Goal: Transaction & Acquisition: Purchase product/service

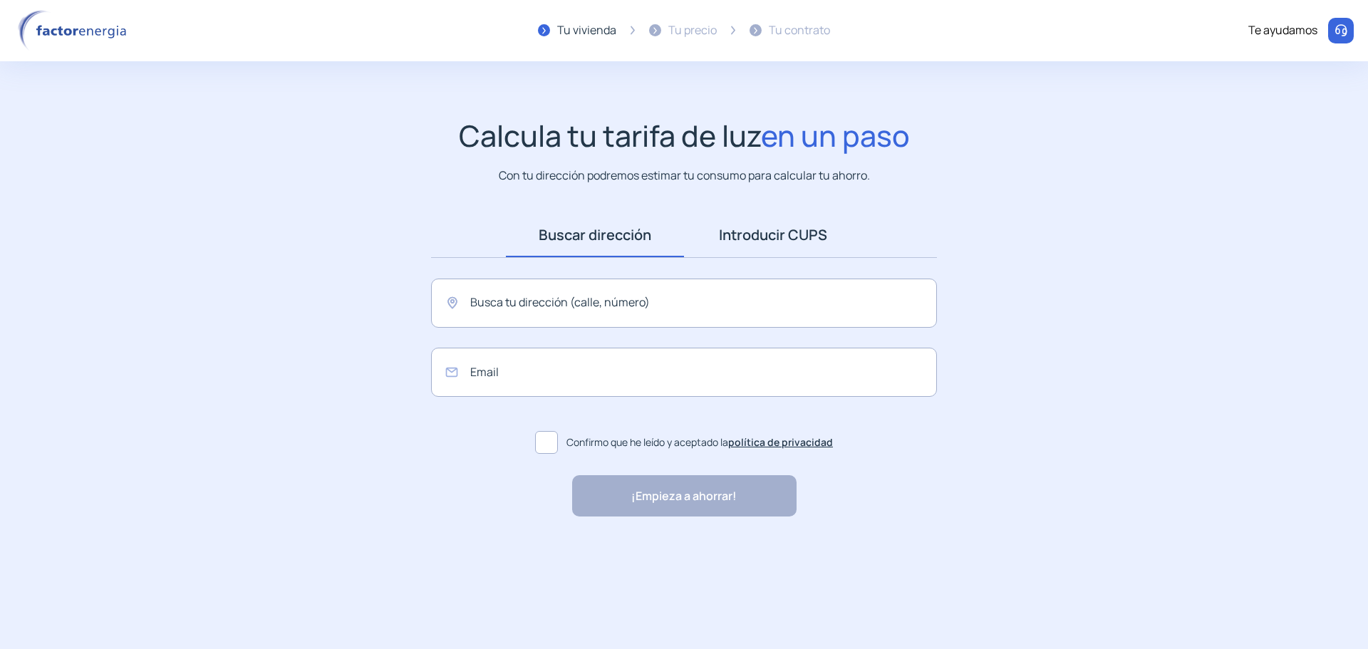
click at [759, 234] on link "Introducir CUPS" at bounding box center [773, 235] width 178 height 44
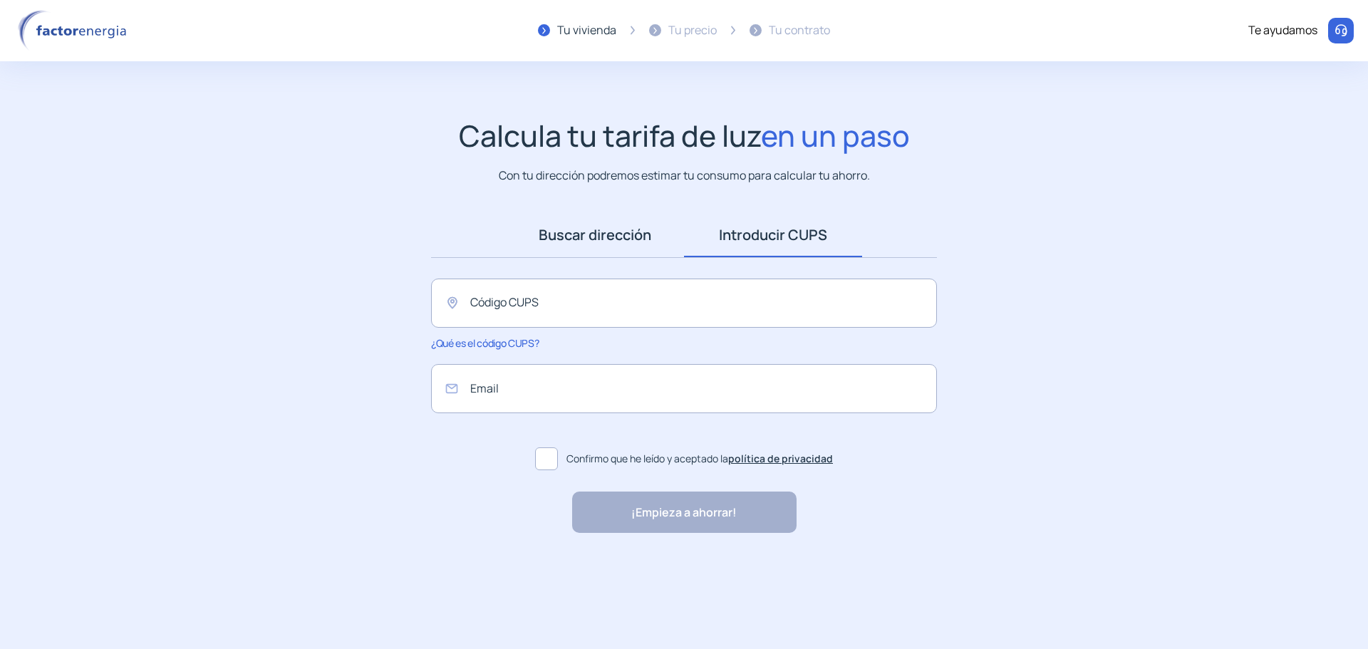
click at [648, 245] on link "Buscar dirección" at bounding box center [595, 235] width 178 height 44
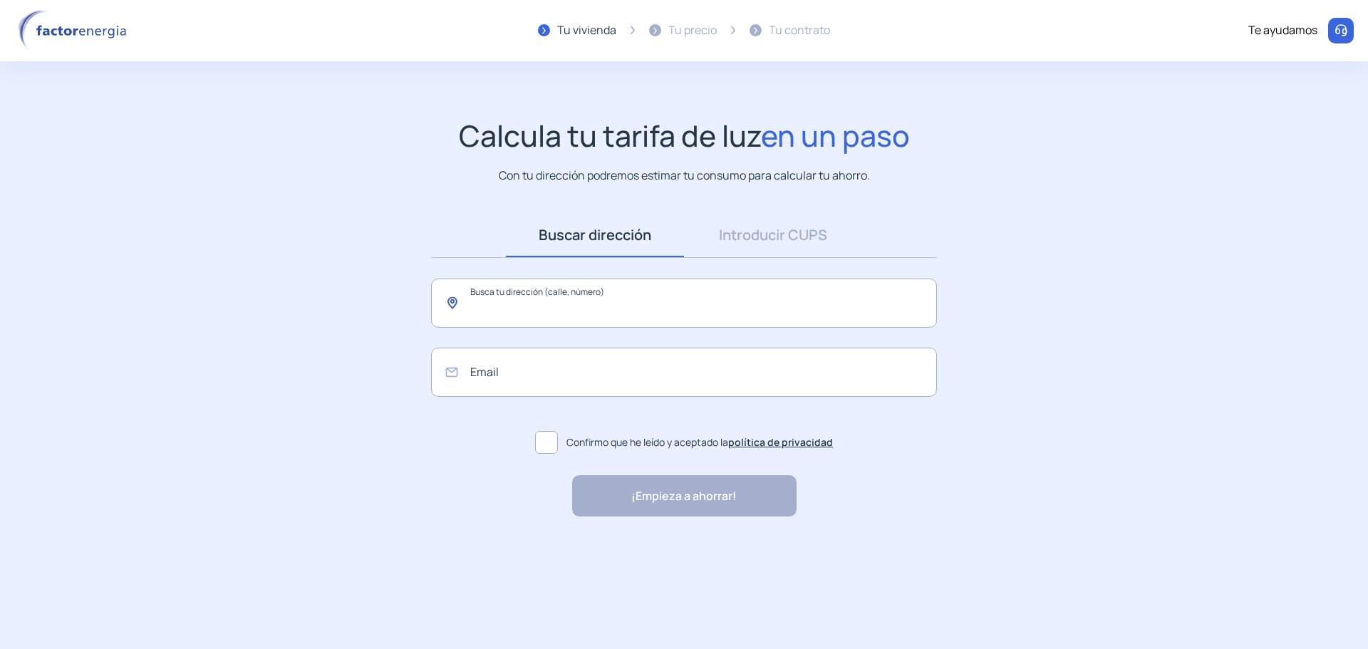
click at [505, 312] on input "text" at bounding box center [684, 302] width 506 height 49
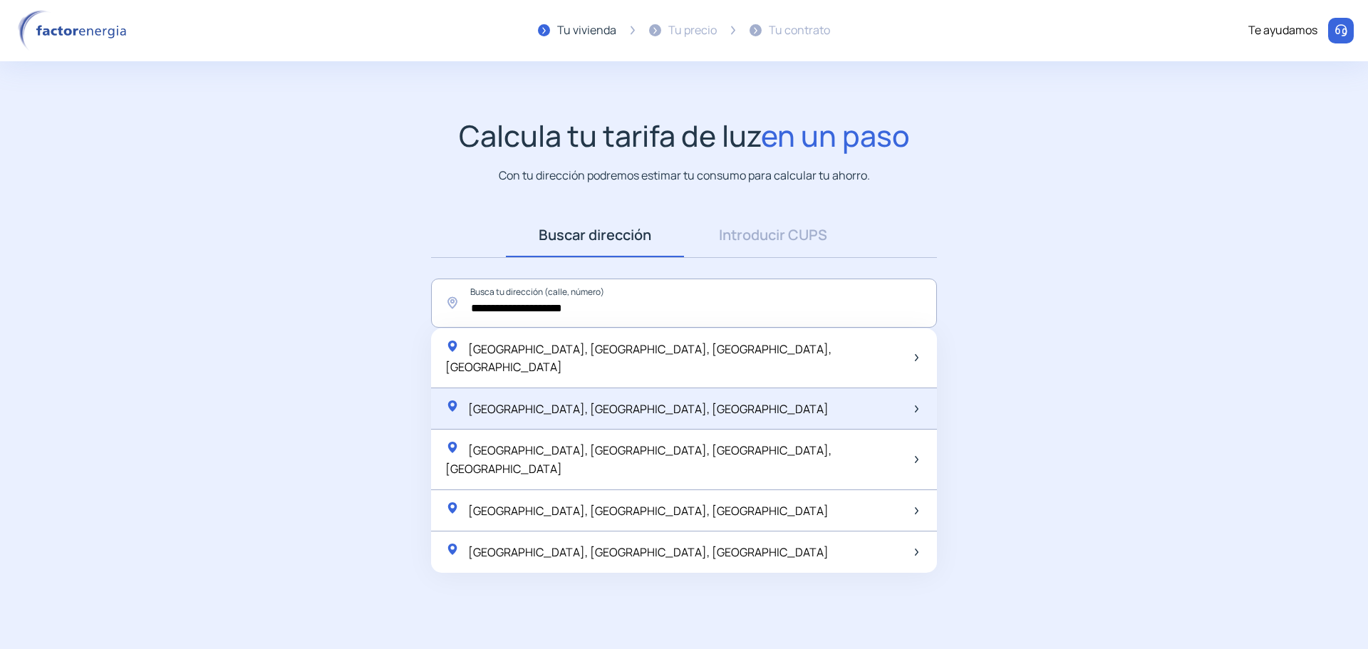
click at [548, 405] on div "Plaza de las Palmeras, Torrejón de Ardoz, España" at bounding box center [684, 409] width 506 height 42
type input "**********"
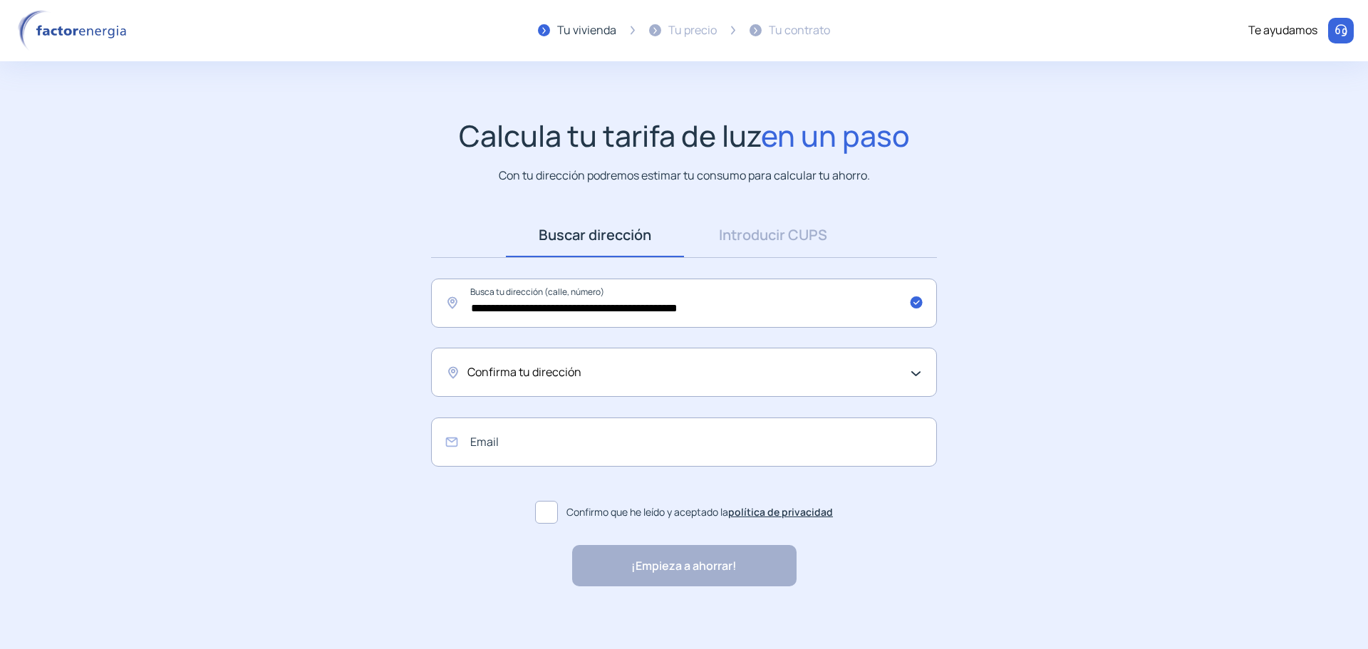
click at [537, 380] on span "Confirma tu dirección" at bounding box center [524, 372] width 114 height 19
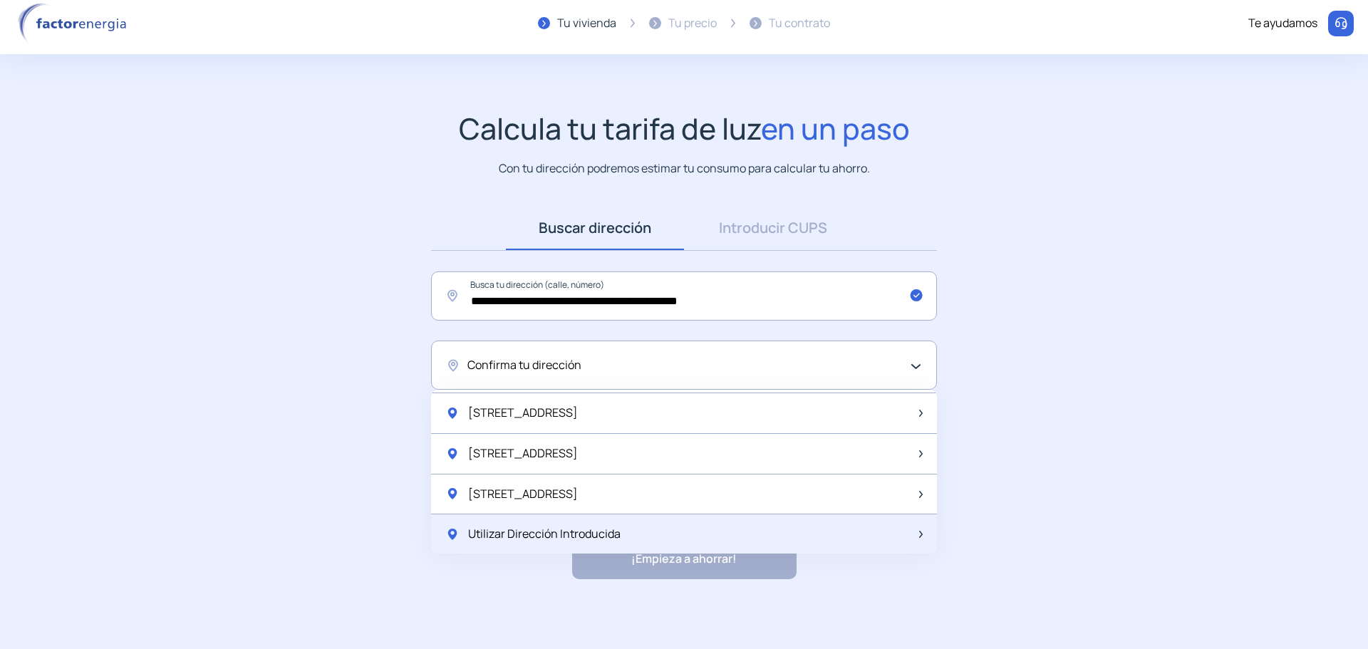
scroll to position [9, 0]
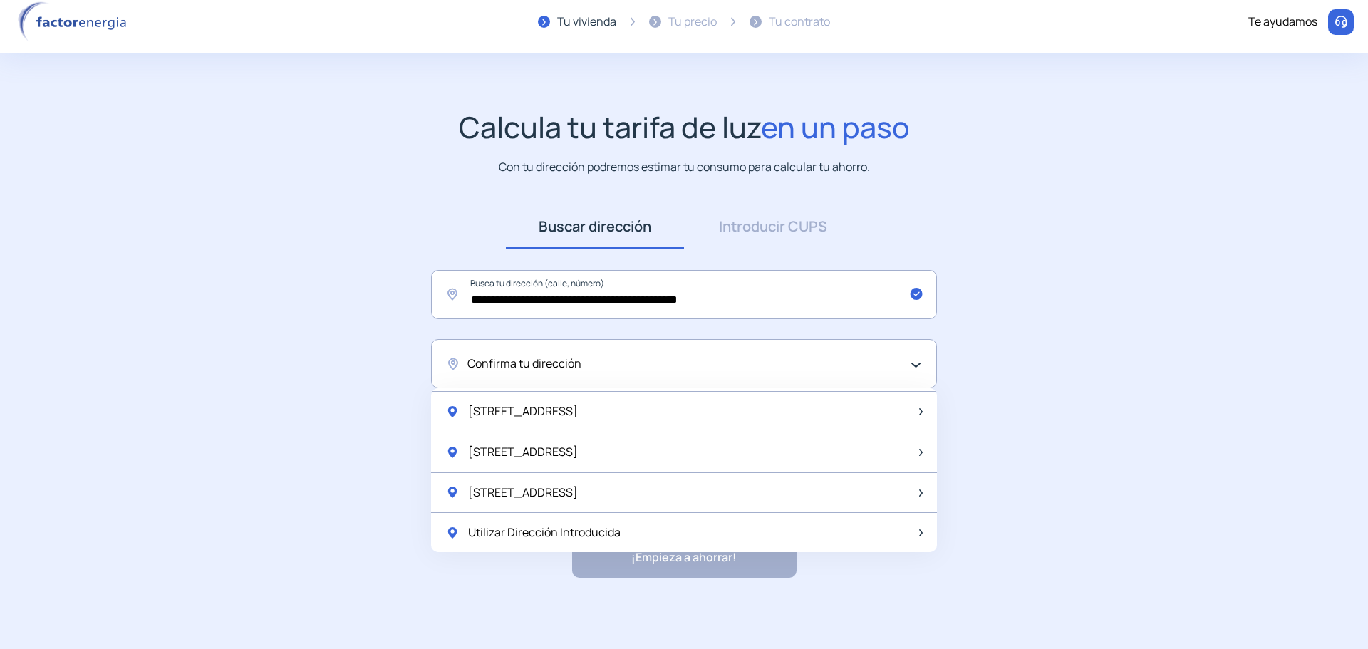
click at [551, 368] on span "Confirma tu dirección" at bounding box center [524, 364] width 114 height 19
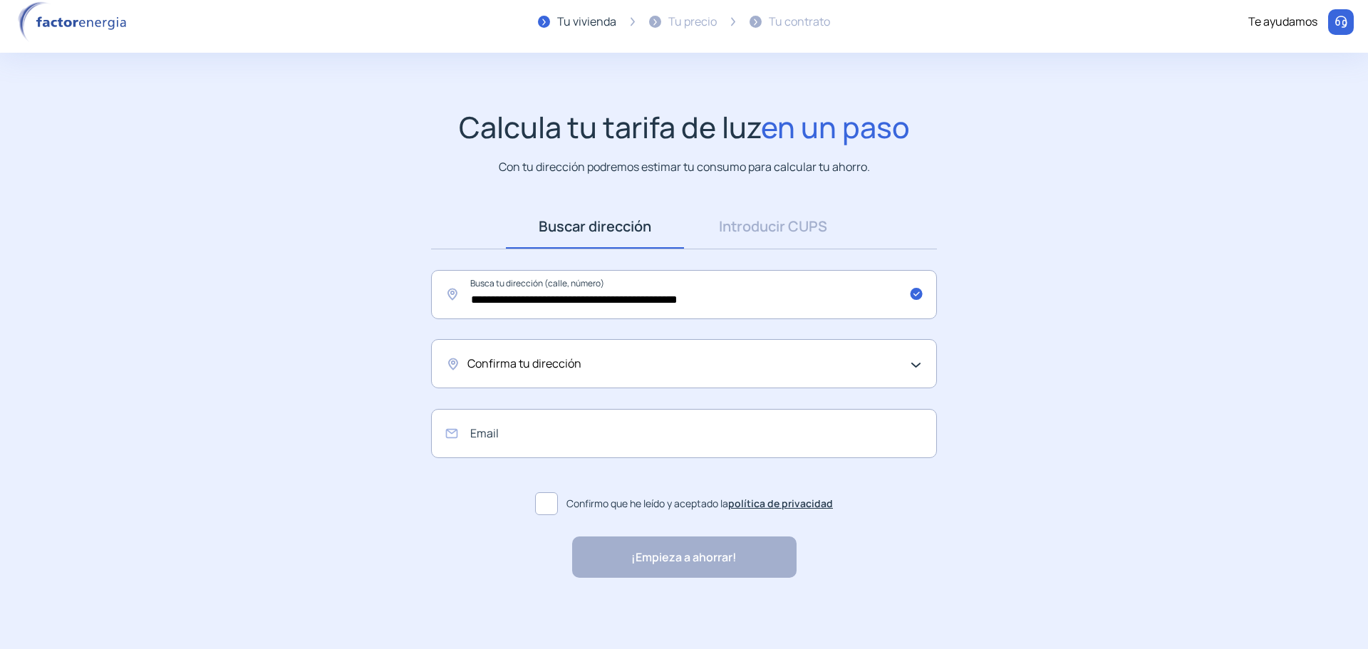
click at [551, 368] on span "Confirma tu dirección" at bounding box center [524, 364] width 114 height 19
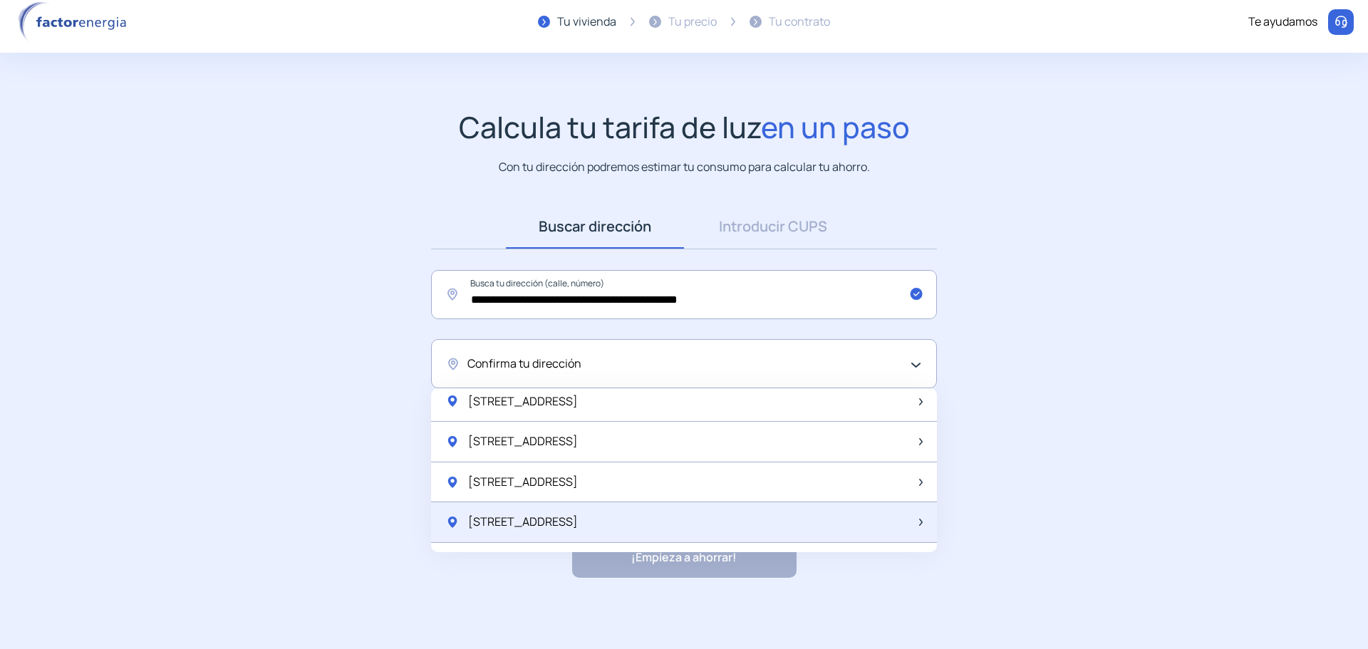
scroll to position [1891, 0]
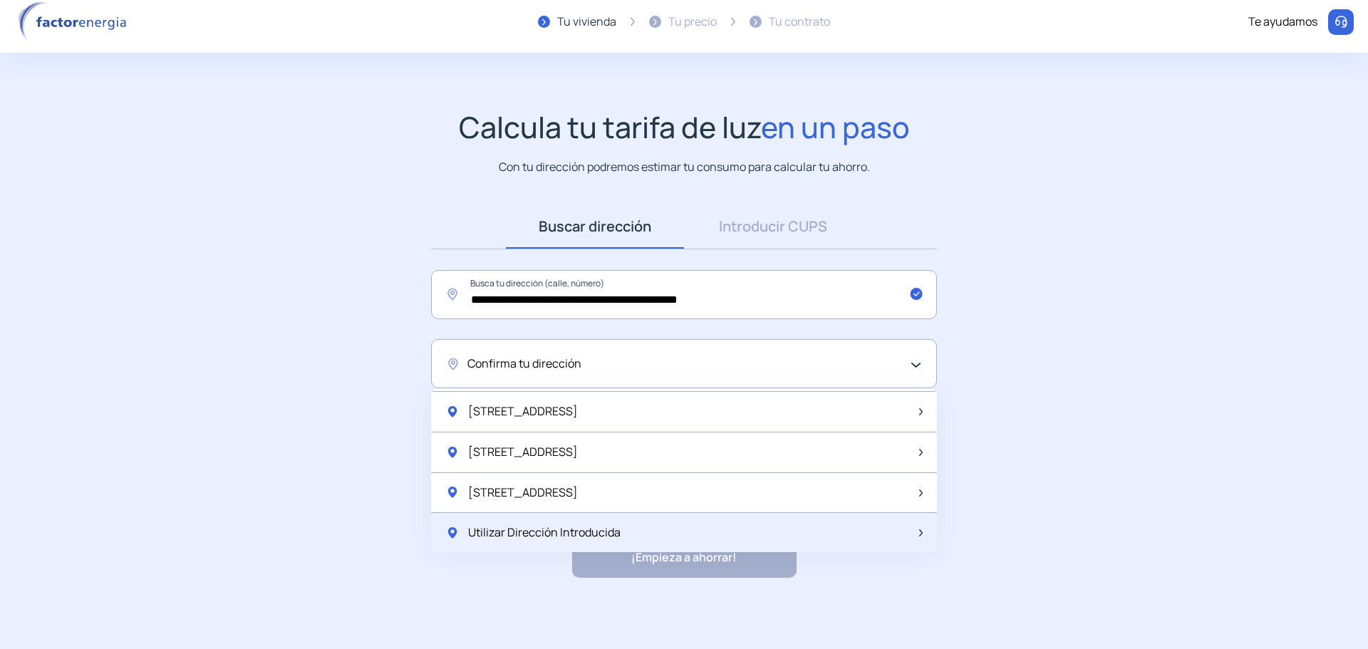
click at [566, 541] on span "Utilizar Dirección Introducida" at bounding box center [544, 533] width 152 height 19
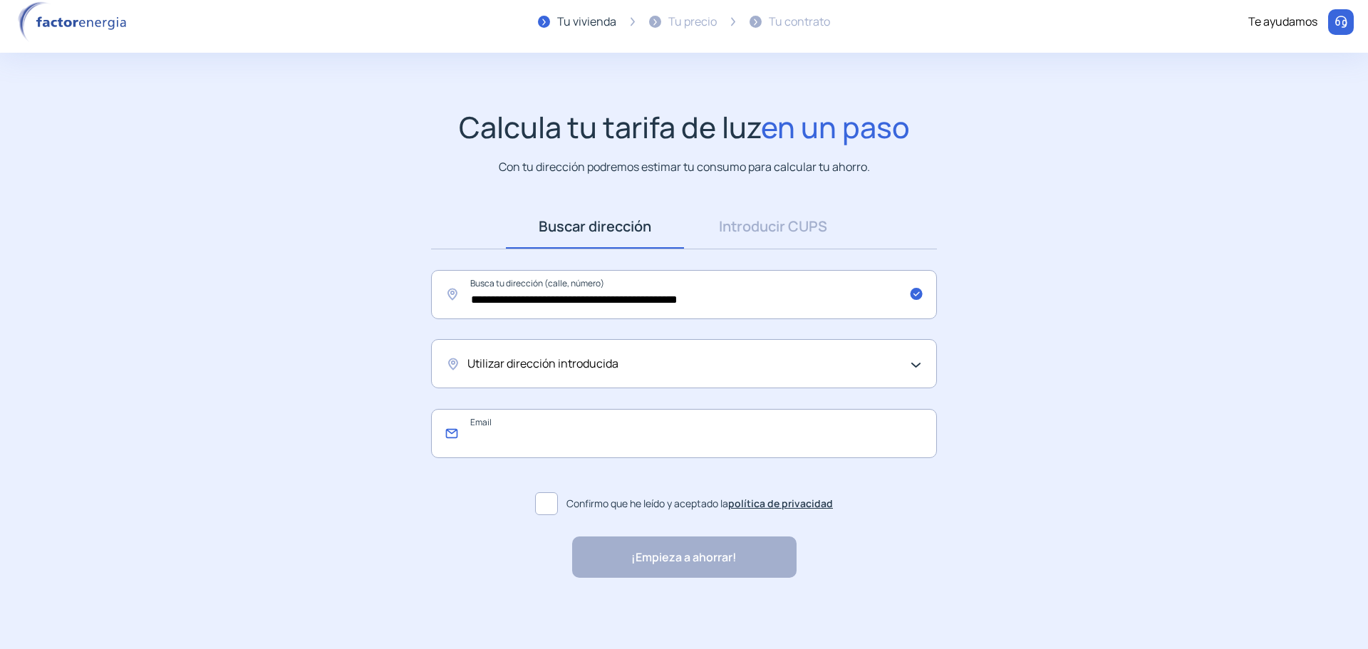
click at [579, 450] on input "email" at bounding box center [684, 433] width 506 height 49
type input "**********"
click at [553, 503] on span at bounding box center [546, 503] width 23 height 23
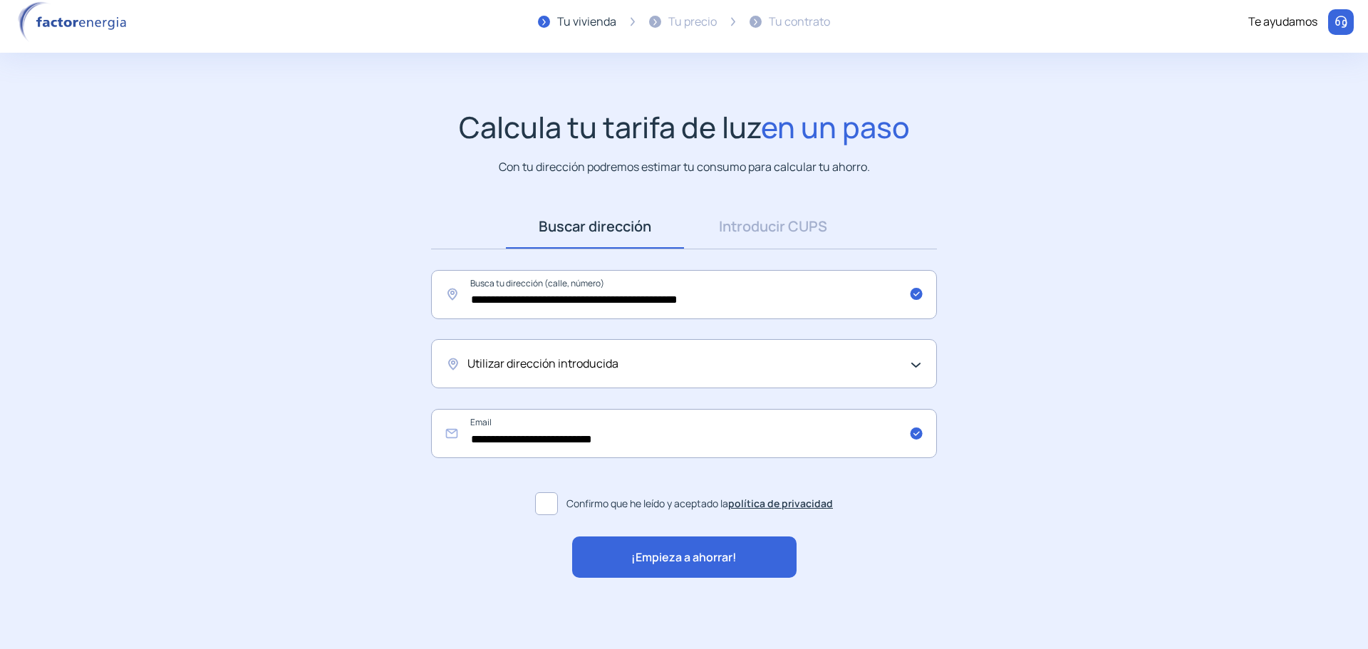
click at [710, 568] on div "¡Empieza a ahorrar!" at bounding box center [684, 556] width 224 height 41
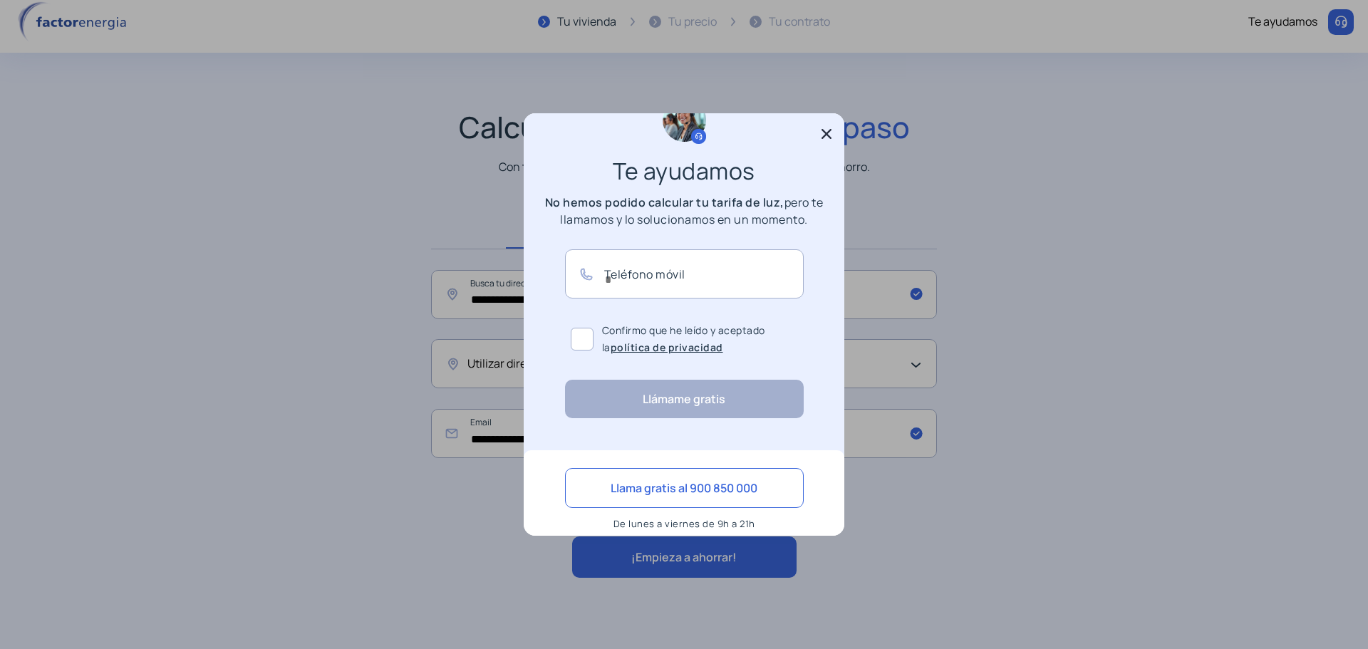
scroll to position [47, 0]
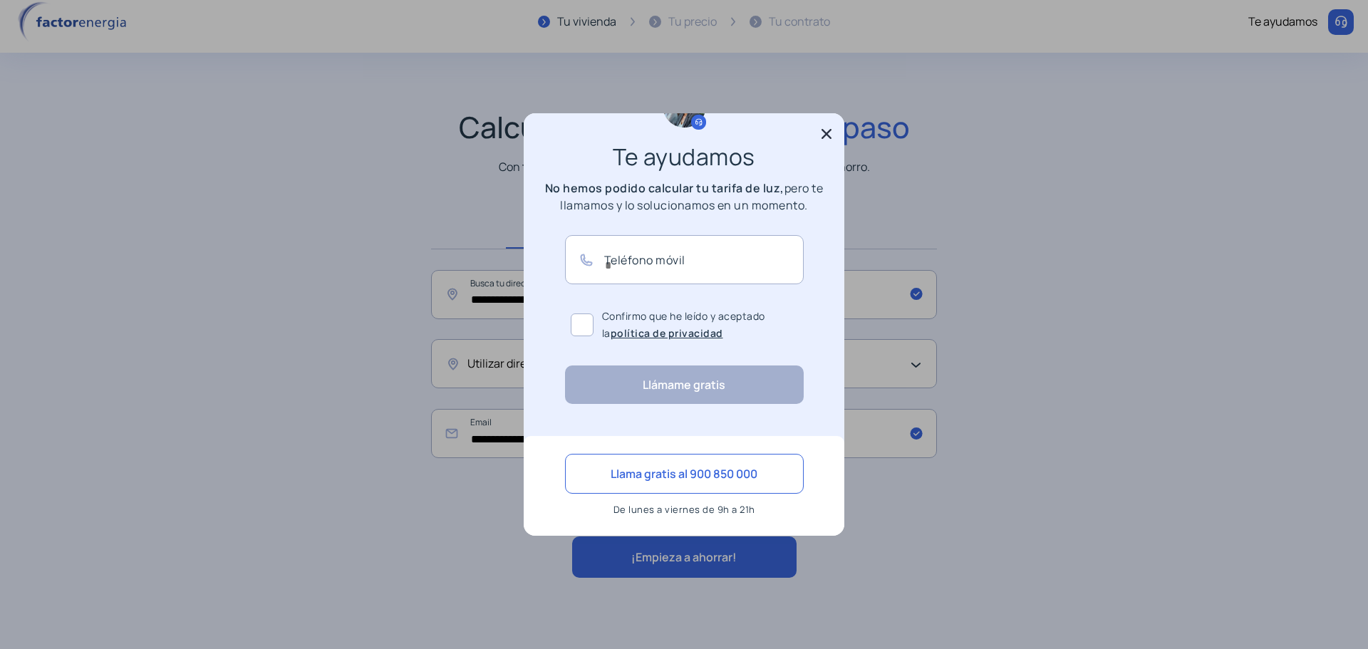
click at [826, 136] on icon at bounding box center [826, 134] width 14 height 14
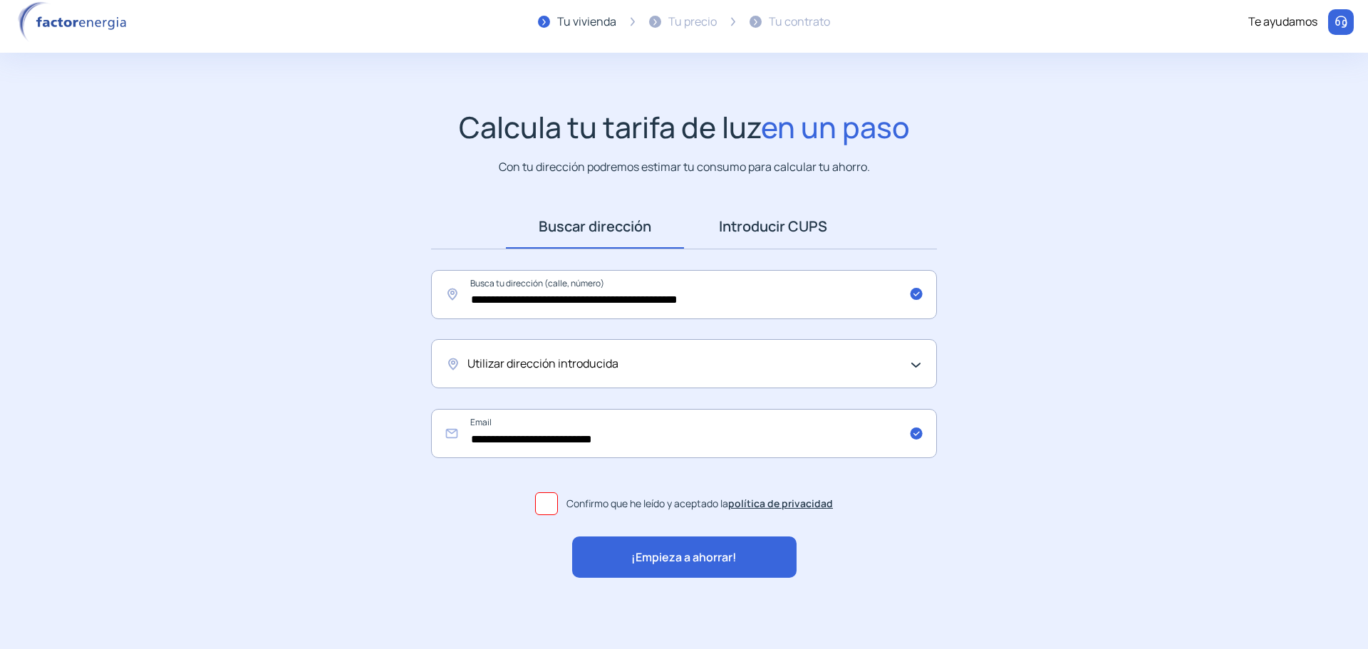
scroll to position [9, 0]
click at [707, 561] on span "¡Empieza a ahorrar!" at bounding box center [683, 557] width 105 height 19
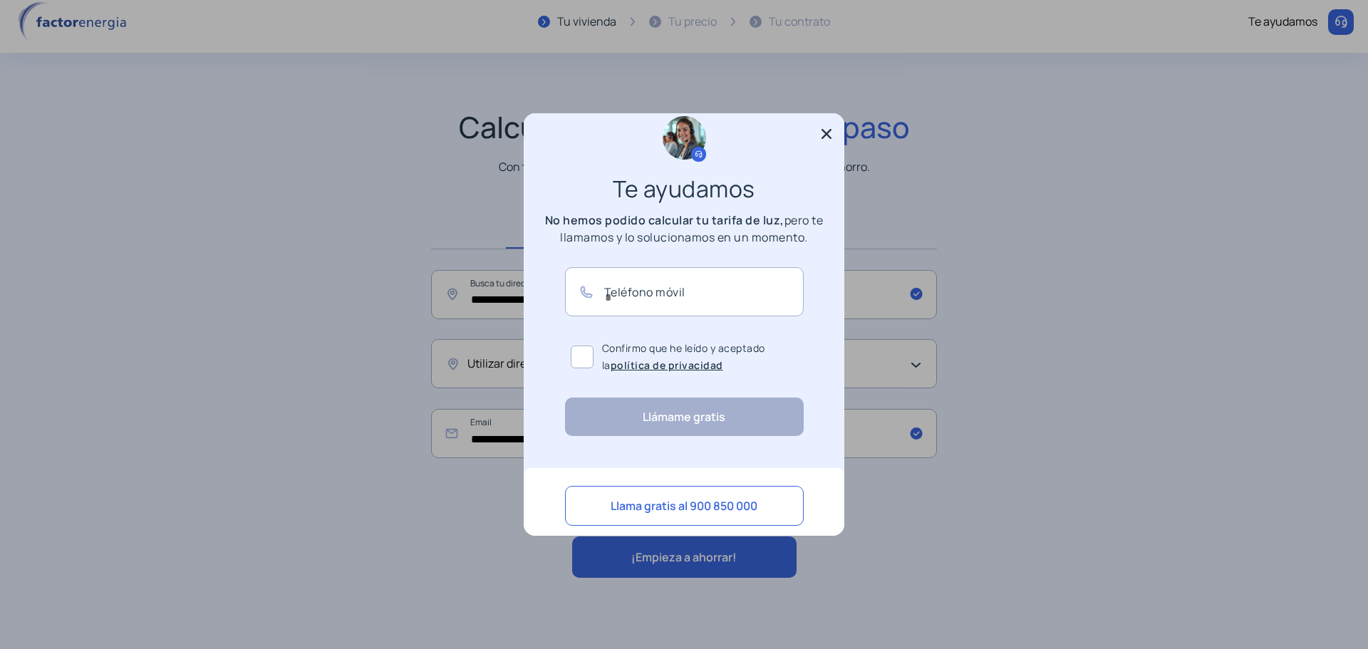
scroll to position [0, 0]
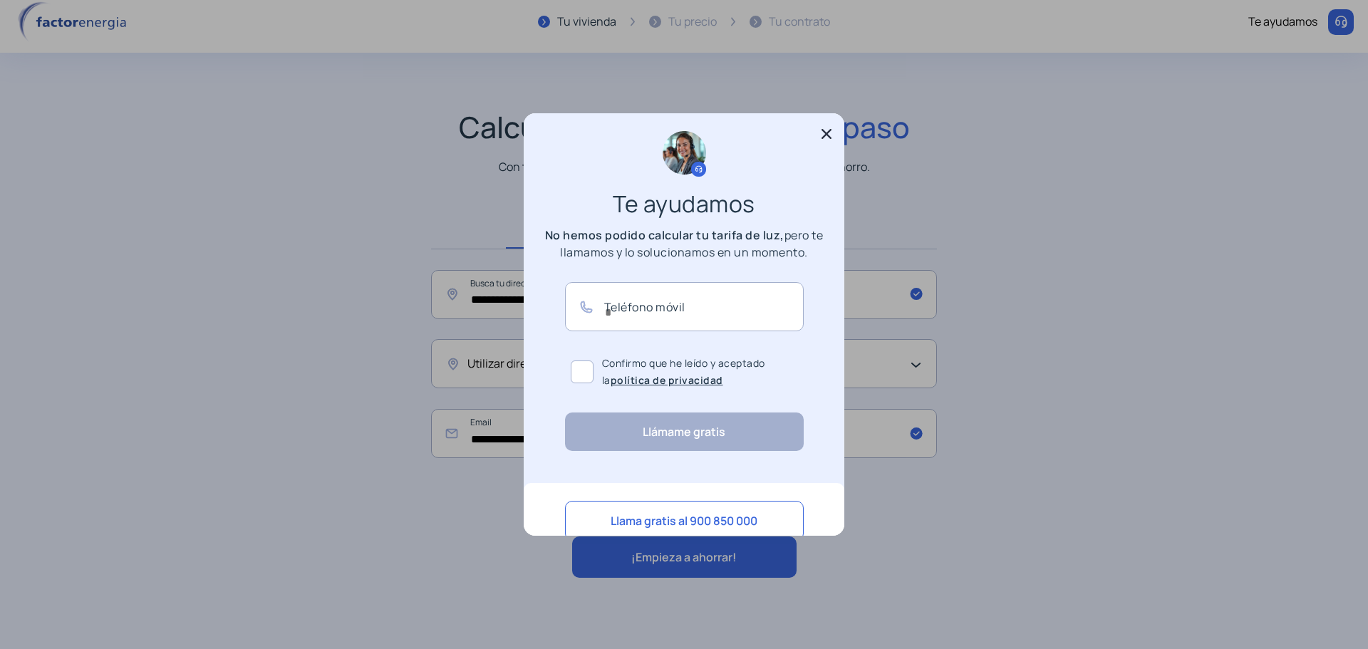
click at [823, 134] on icon at bounding box center [826, 134] width 14 height 14
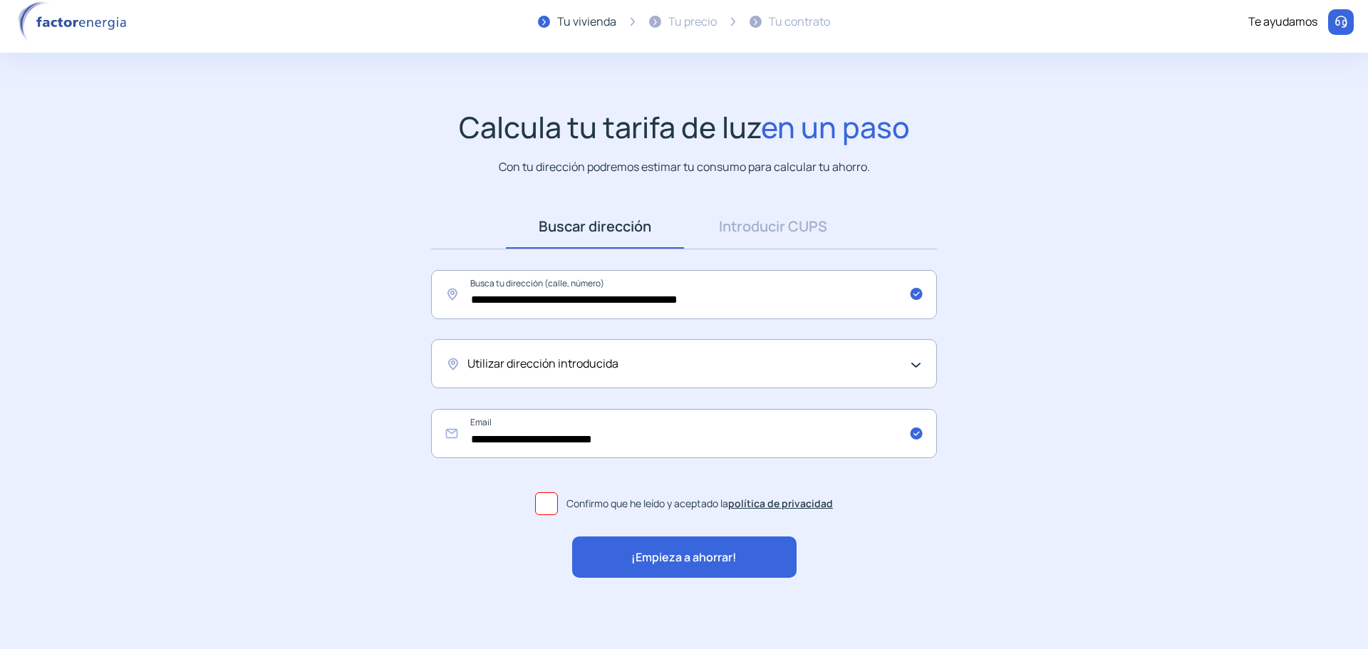
scroll to position [9, 0]
click at [672, 368] on div "Utilizar dirección introducida" at bounding box center [680, 364] width 426 height 19
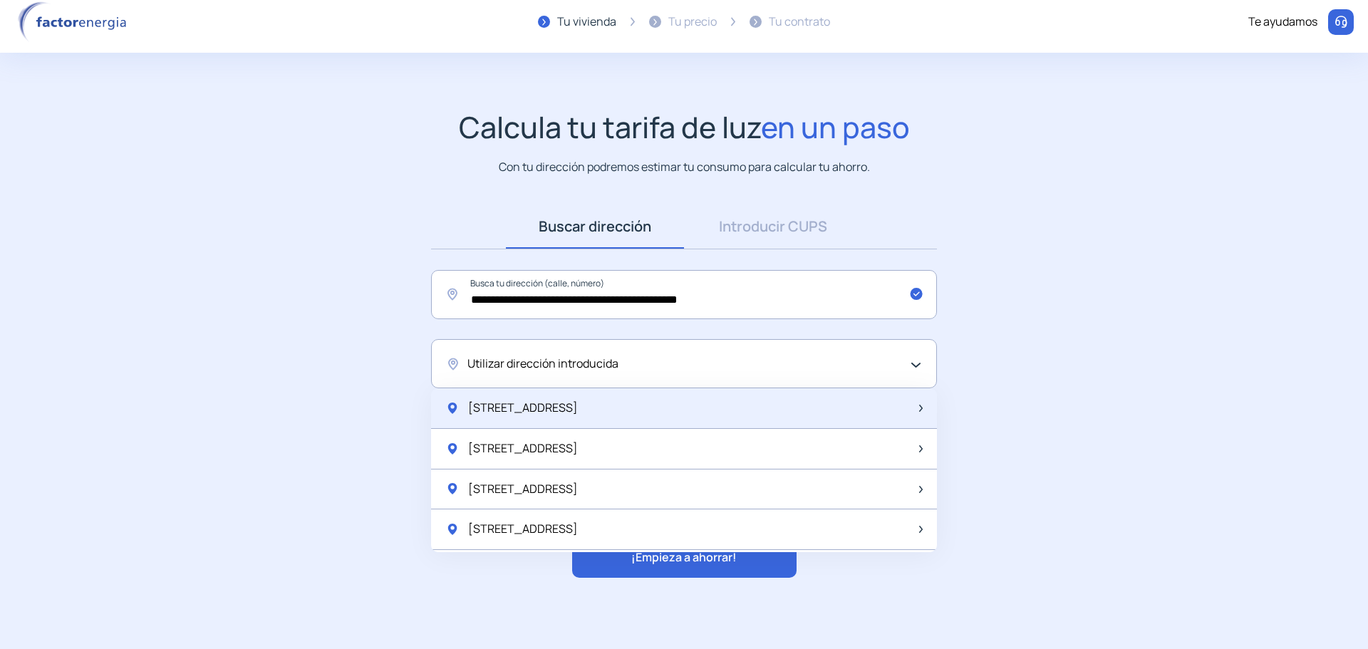
click at [603, 407] on div "C/ Rio Ardoz, 10, Bajo" at bounding box center [684, 408] width 506 height 41
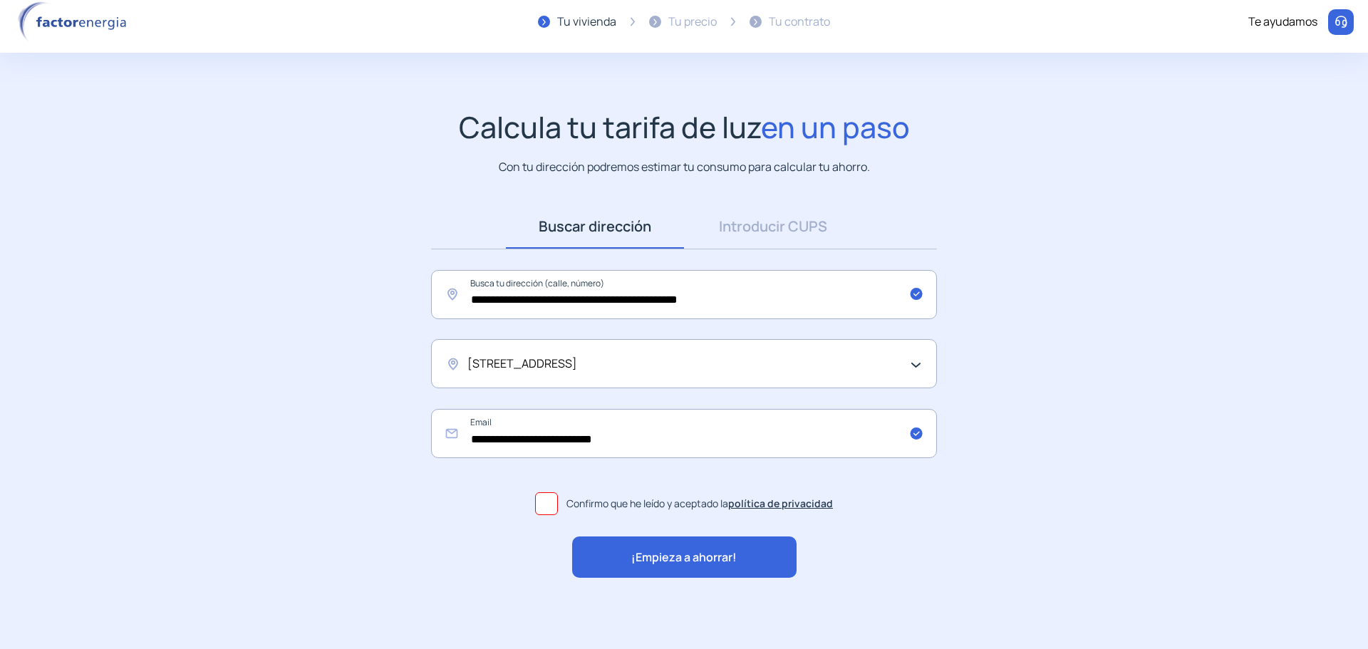
click at [703, 549] on span "¡Empieza a ahorrar!" at bounding box center [683, 557] width 105 height 19
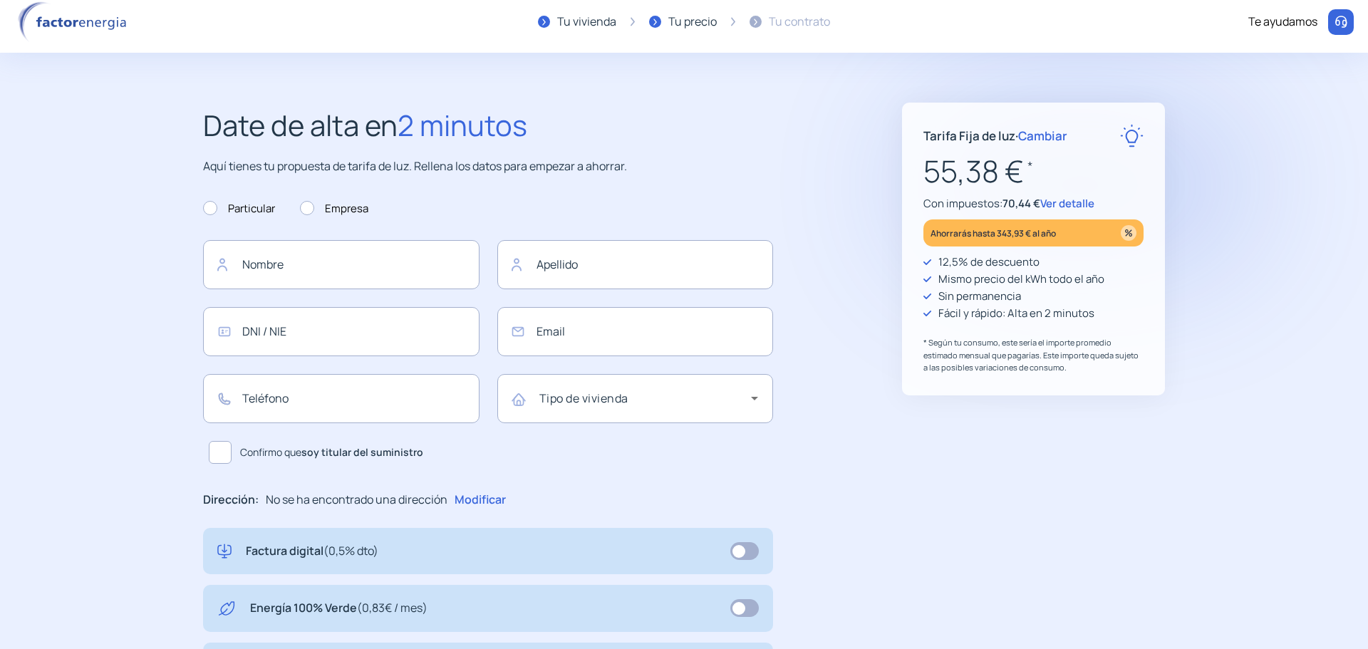
type input "**********"
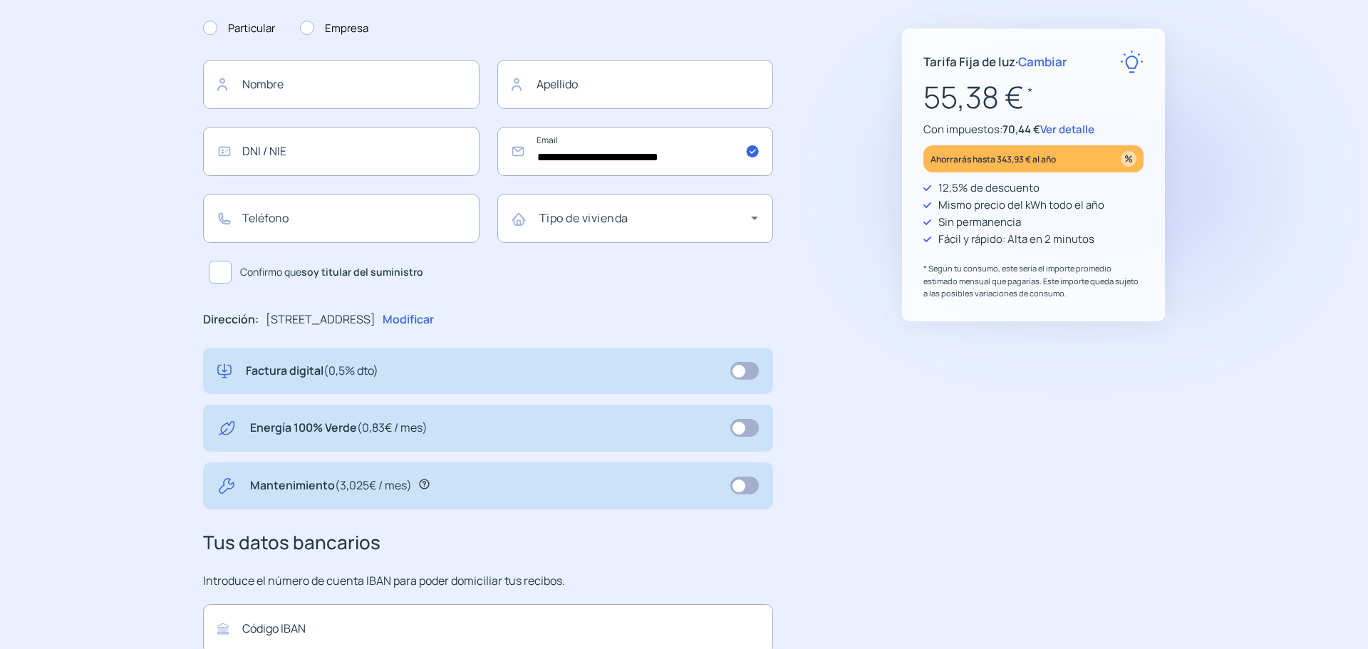
scroll to position [214, 0]
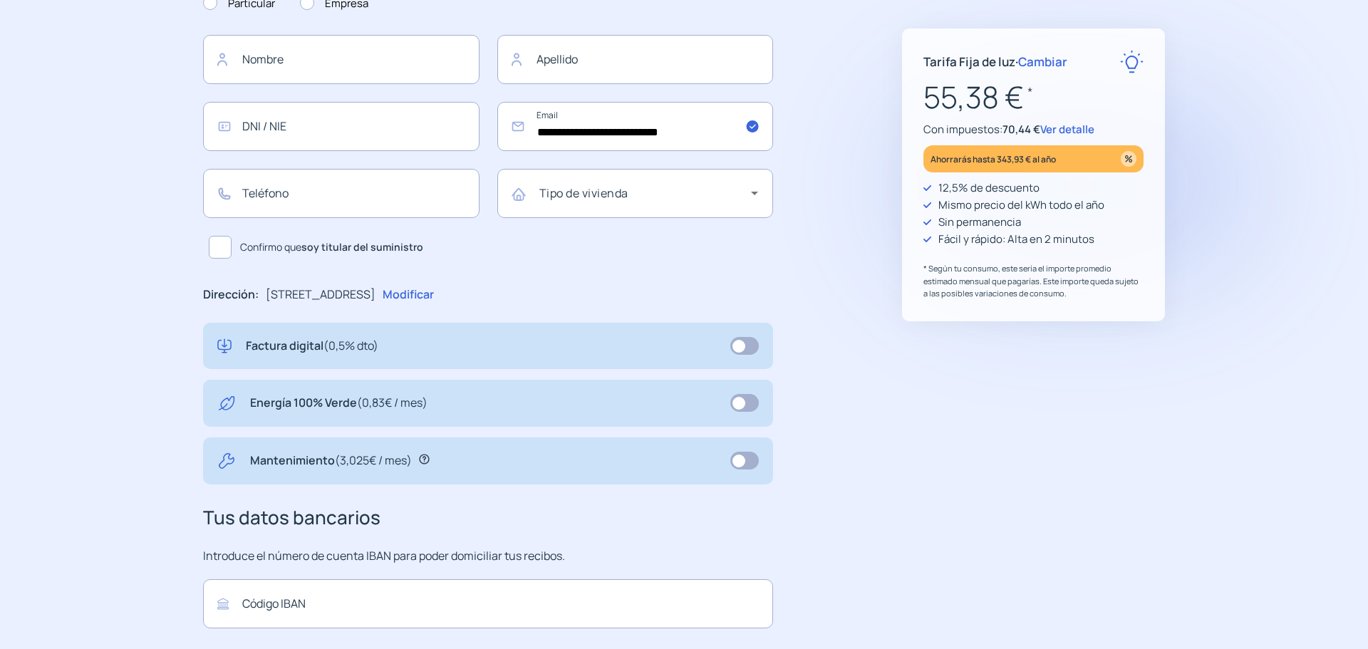
click at [551, 504] on h3 "Tus datos bancarios" at bounding box center [488, 518] width 570 height 30
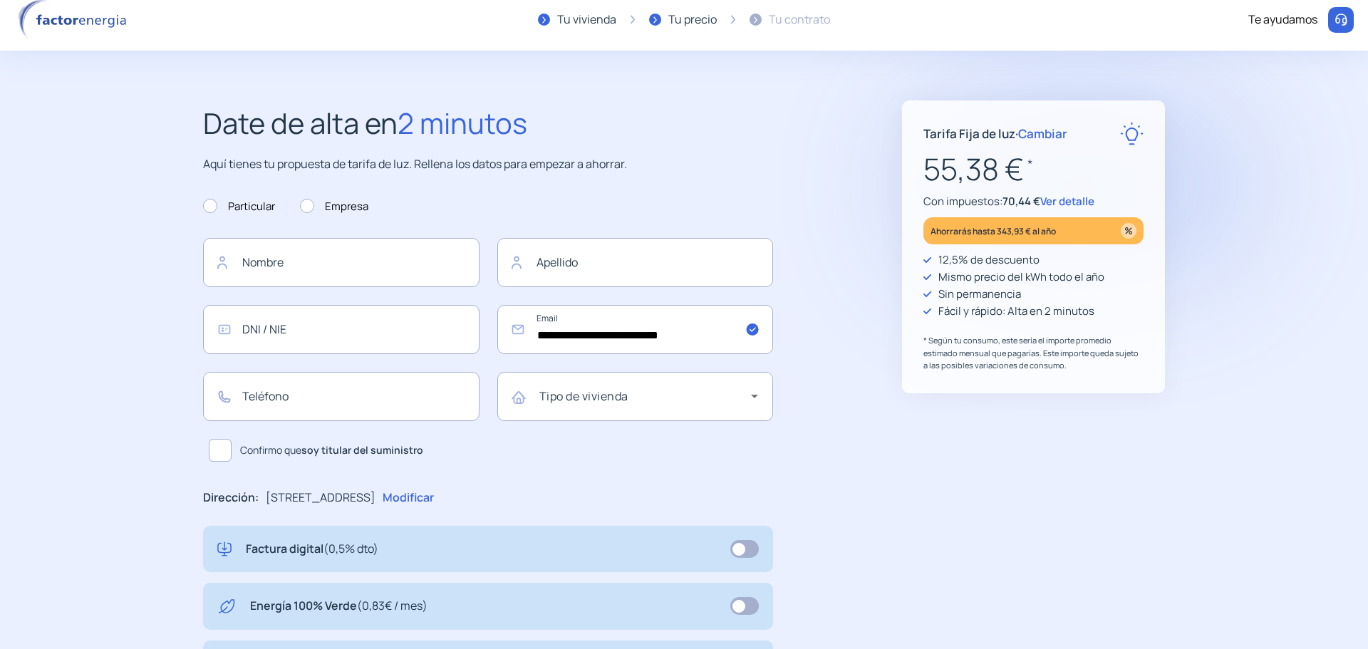
scroll to position [0, 0]
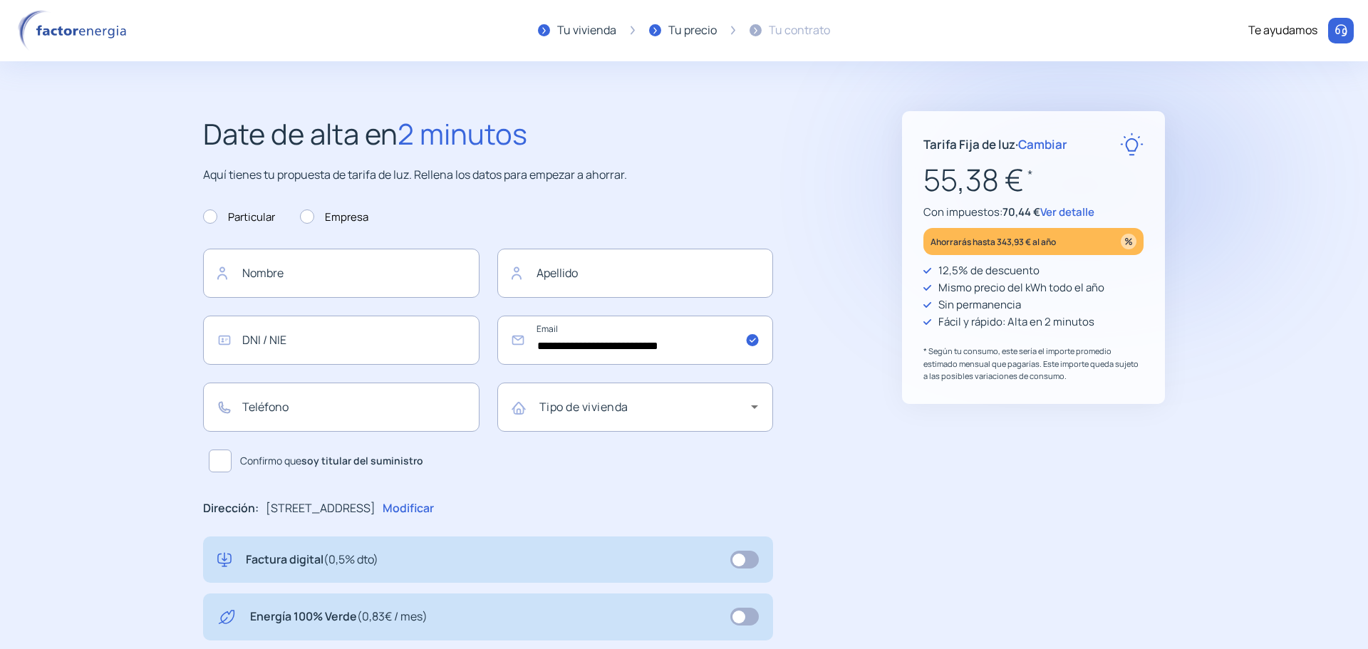
click at [896, 510] on div "**********" at bounding box center [684, 556] width 1019 height 891
click at [1005, 555] on div "Tarifa Fija de luz · Cambiar 55,38 € * Con impuestos: 70,44 € Ver detalle Ahorr…" at bounding box center [1033, 556] width 263 height 891
click at [1056, 212] on span "Ver detalle" at bounding box center [1067, 211] width 54 height 15
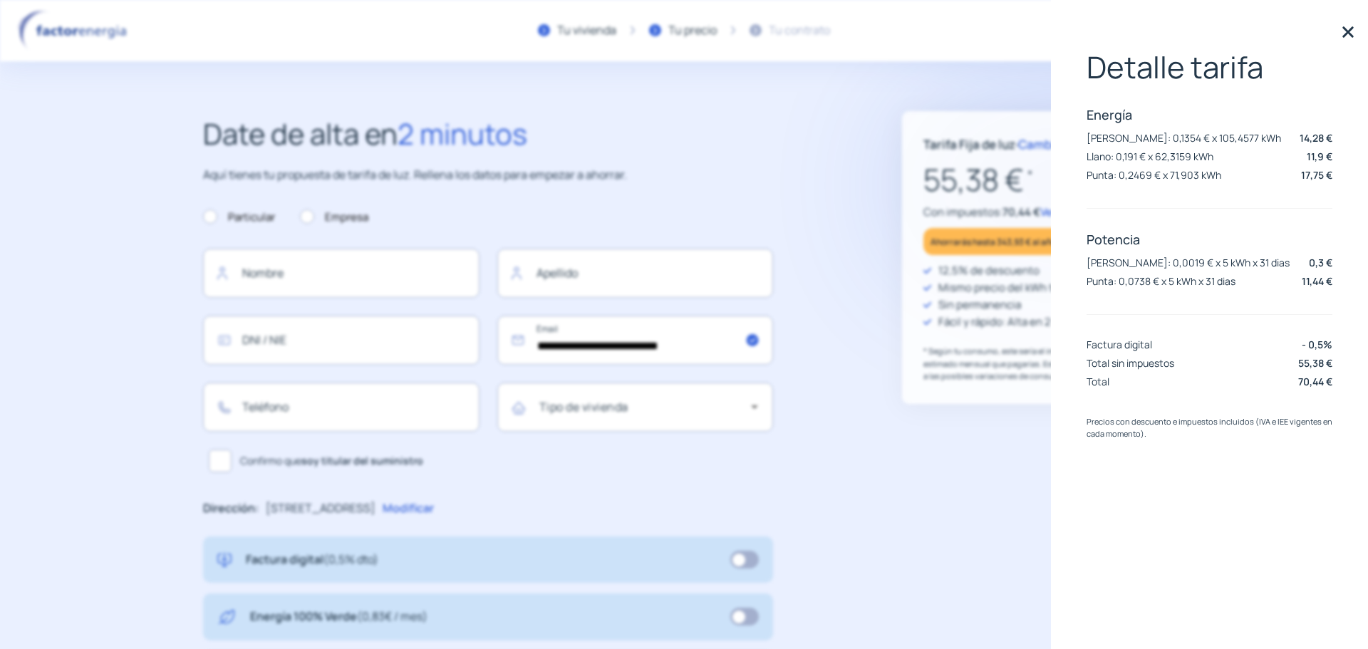
click at [905, 553] on div "Tarifa Fija de luz · Cambiar 55,38 € * Con impuestos: 70,44 € Ver detalle Ahorr…" at bounding box center [1033, 556] width 263 height 891
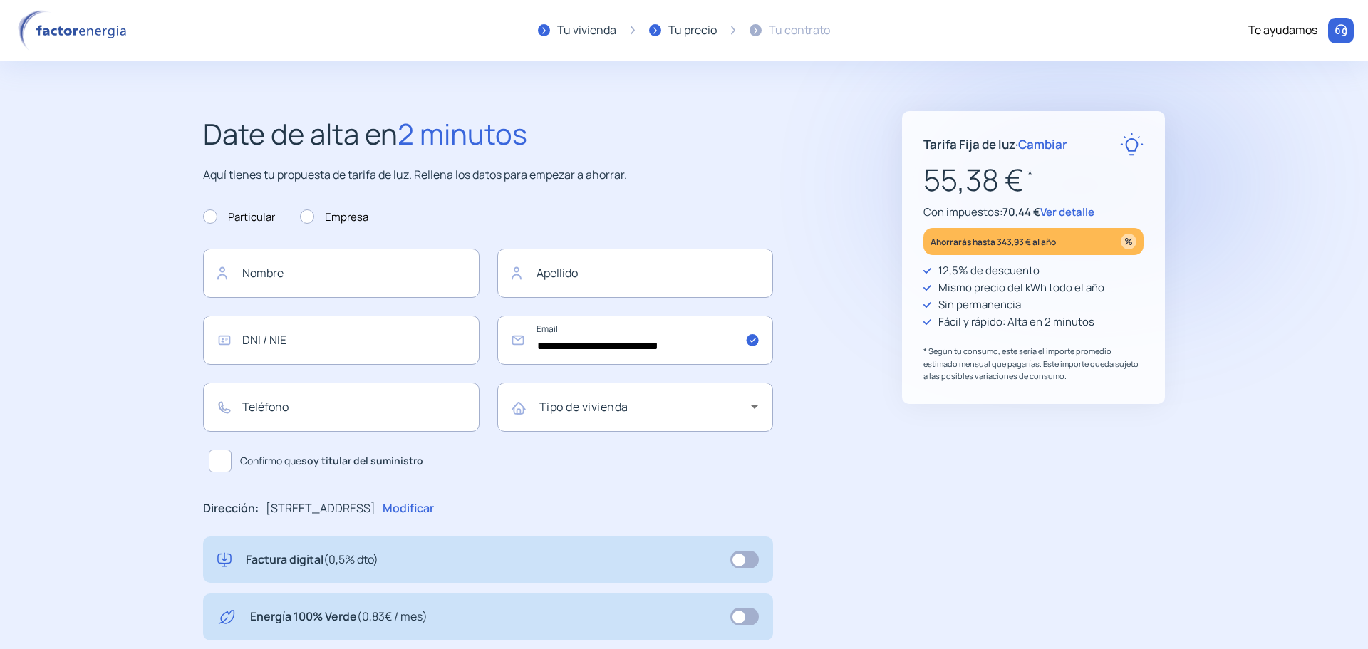
click at [643, 174] on p "Aquí tienes tu propuesta de tarifa de luz. Rellena los datos para empezar a aho…" at bounding box center [488, 175] width 570 height 19
